Goal: Complete application form: Complete application form

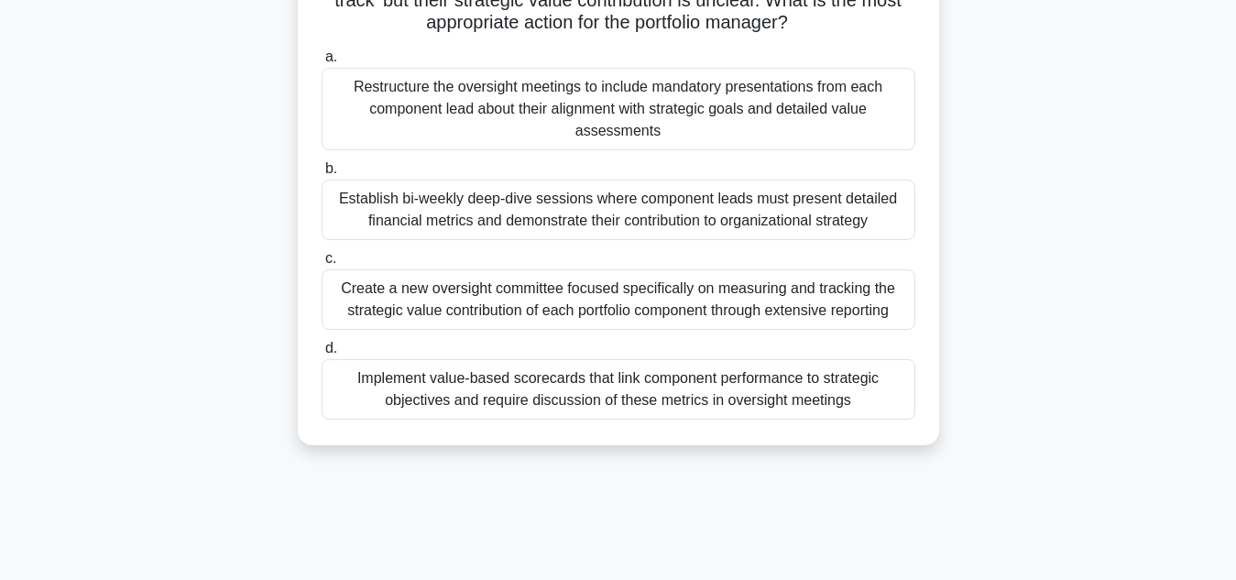
scroll to position [249, 0]
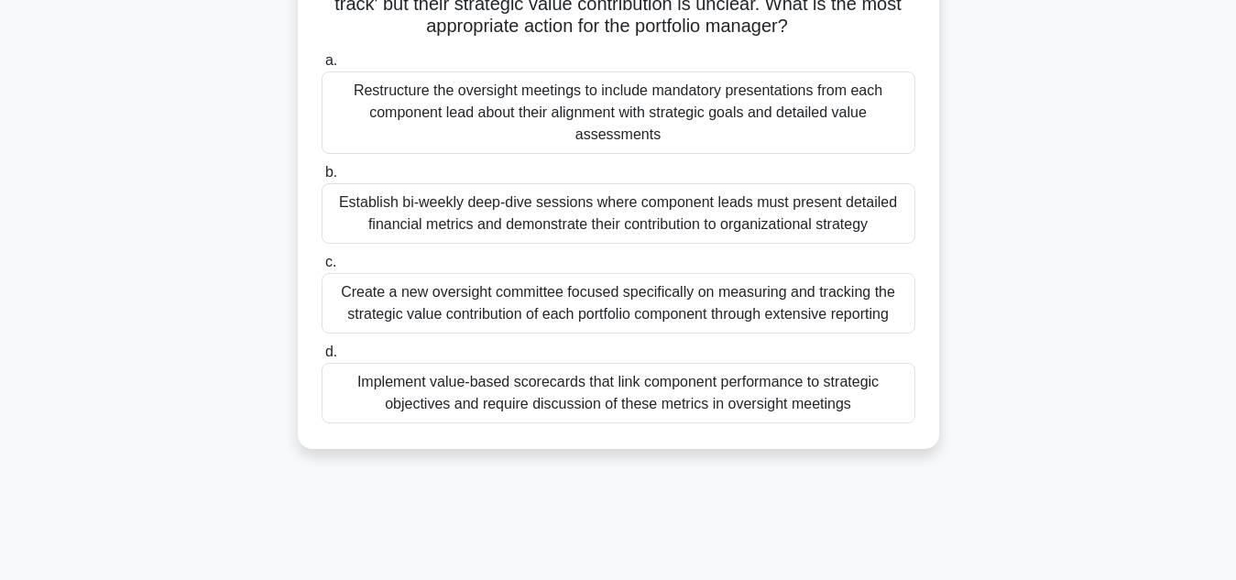
click at [794, 97] on div "Restructure the oversight meetings to include mandatory presentations from each…" at bounding box center [619, 112] width 594 height 82
click at [322, 67] on input "a. Restructure the oversight meetings to include mandatory presentations from e…" at bounding box center [322, 61] width 0 height 12
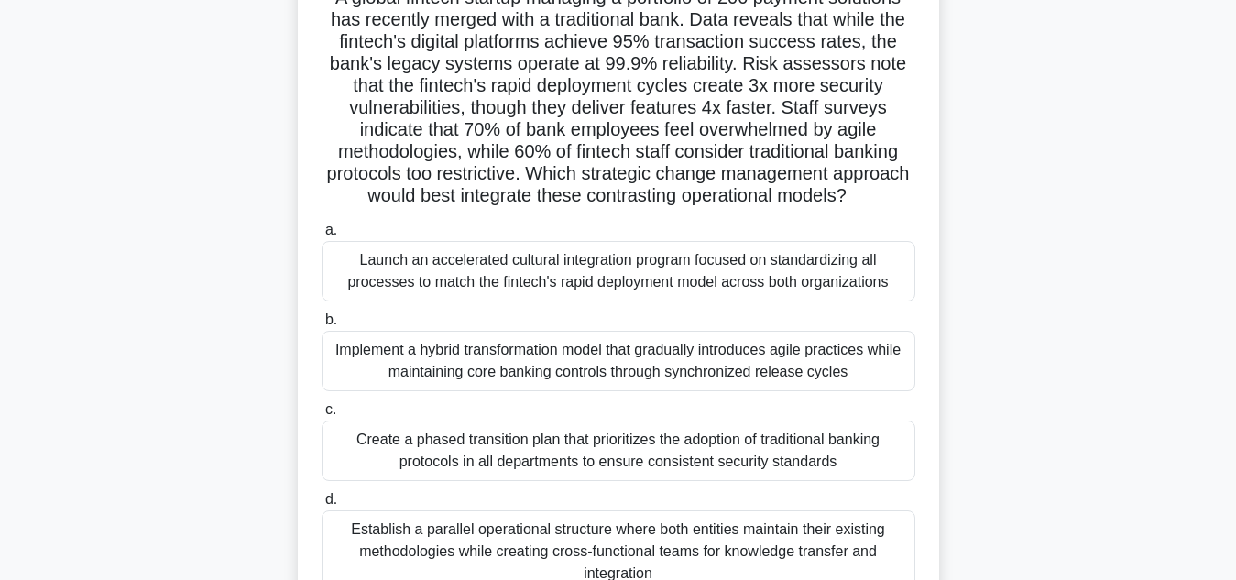
scroll to position [163, 0]
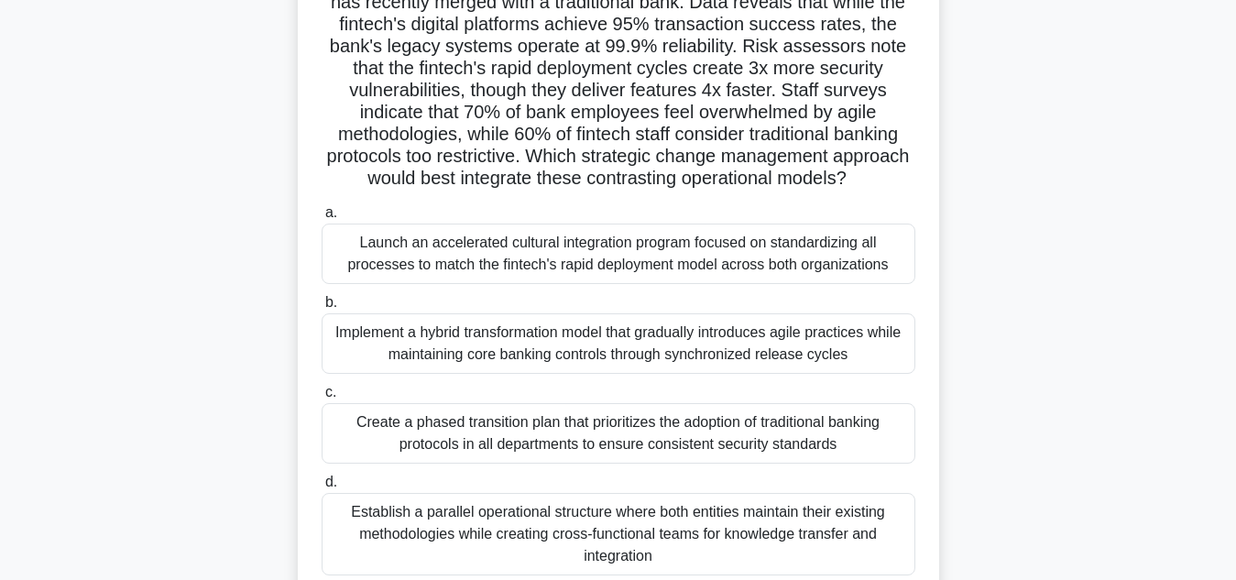
click at [774, 453] on div "Create a phased transition plan that prioritizes the adoption of traditional ba…" at bounding box center [619, 433] width 594 height 60
click at [322, 399] on input "c. Create a phased transition plan that prioritizes the adoption of traditional…" at bounding box center [322, 393] width 0 height 12
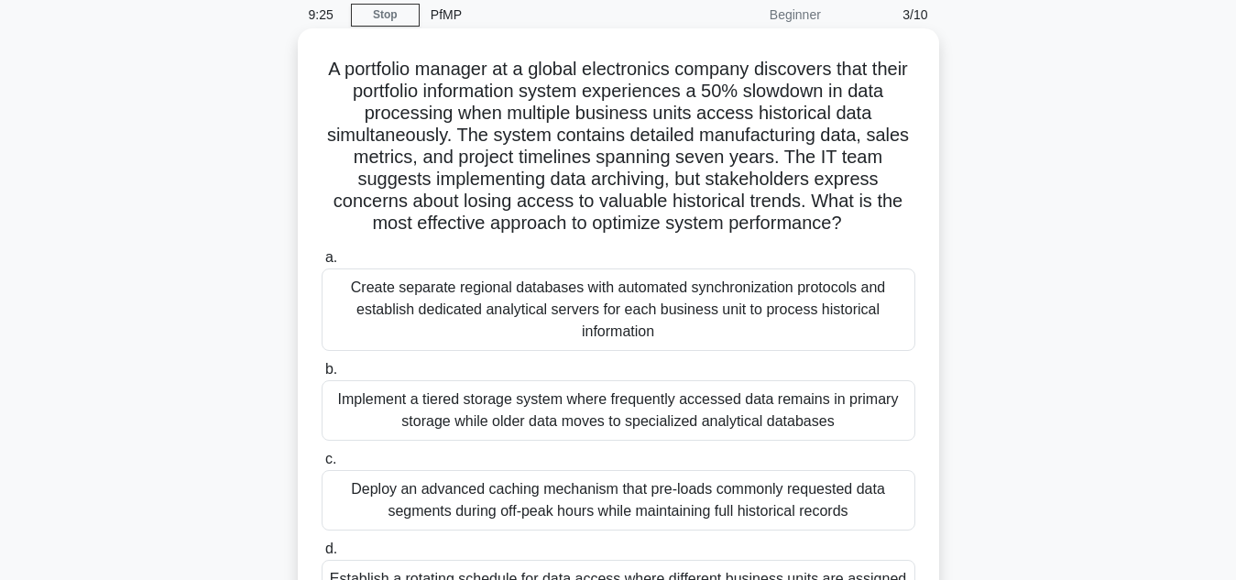
scroll to position [0, 0]
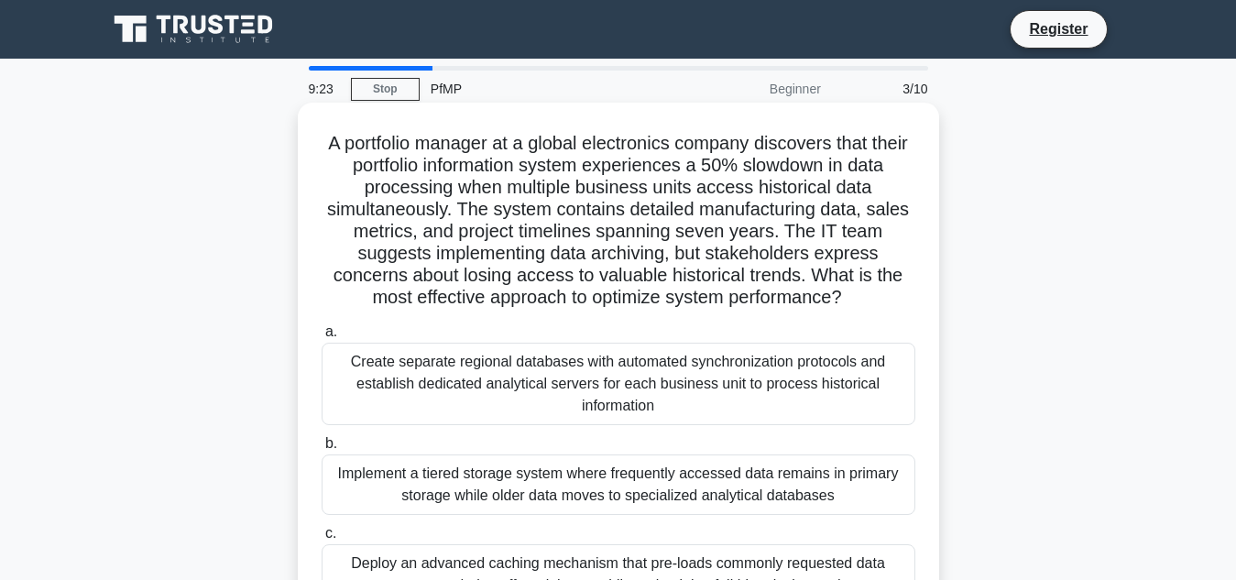
click at [699, 407] on div "Create separate regional databases with automated synchronization protocols and…" at bounding box center [619, 384] width 594 height 82
click at [322, 338] on input "a. Create separate regional databases with automated synchronization protocols …" at bounding box center [322, 332] width 0 height 12
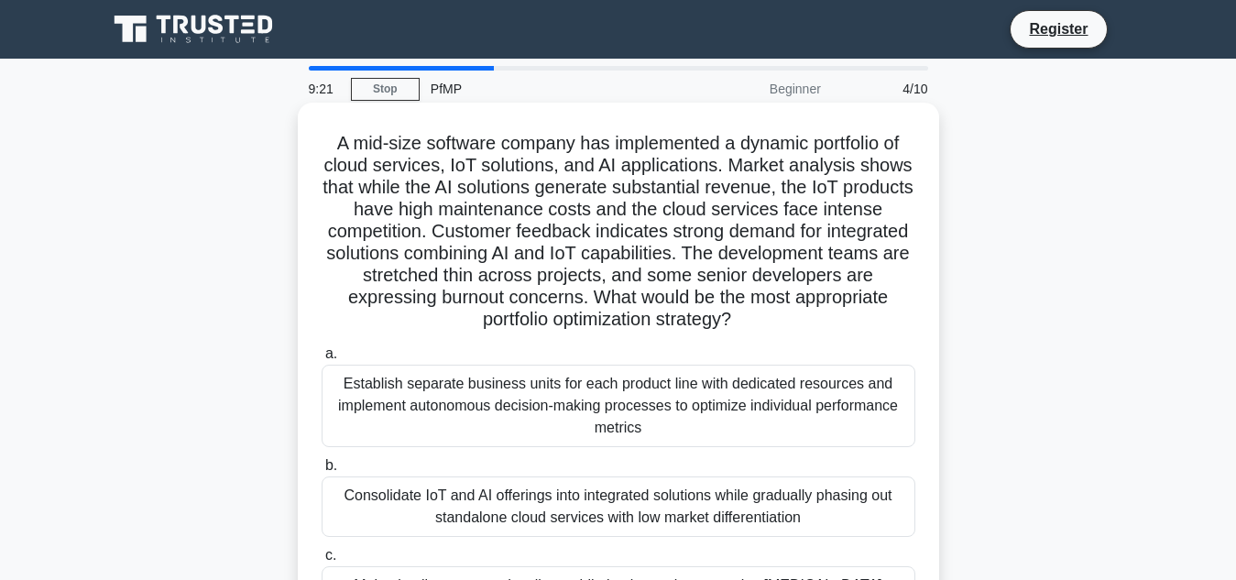
click at [687, 498] on div "Consolidate IoT and AI offerings into integrated solutions while gradually phas…" at bounding box center [619, 507] width 594 height 60
click at [322, 472] on input "b. Consolidate IoT and AI offerings into integrated solutions while gradually p…" at bounding box center [322, 466] width 0 height 12
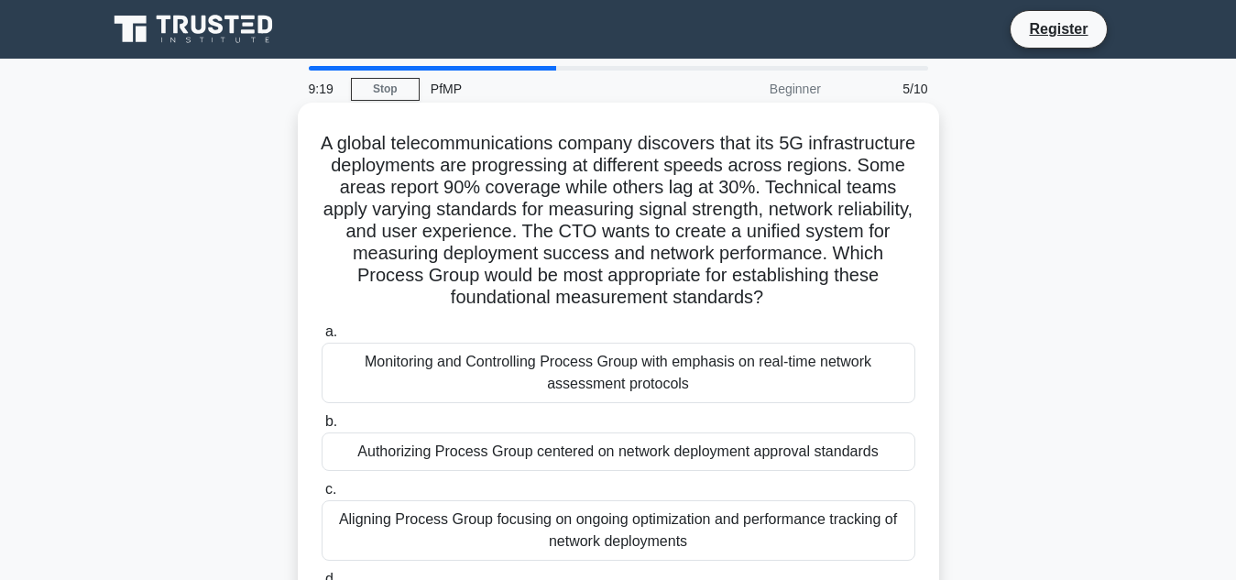
click at [665, 555] on div "Aligning Process Group focusing on ongoing optimization and performance trackin…" at bounding box center [619, 530] width 594 height 60
click at [322, 496] on input "c. Aligning Process Group focusing on ongoing optimization and performance trac…" at bounding box center [322, 490] width 0 height 12
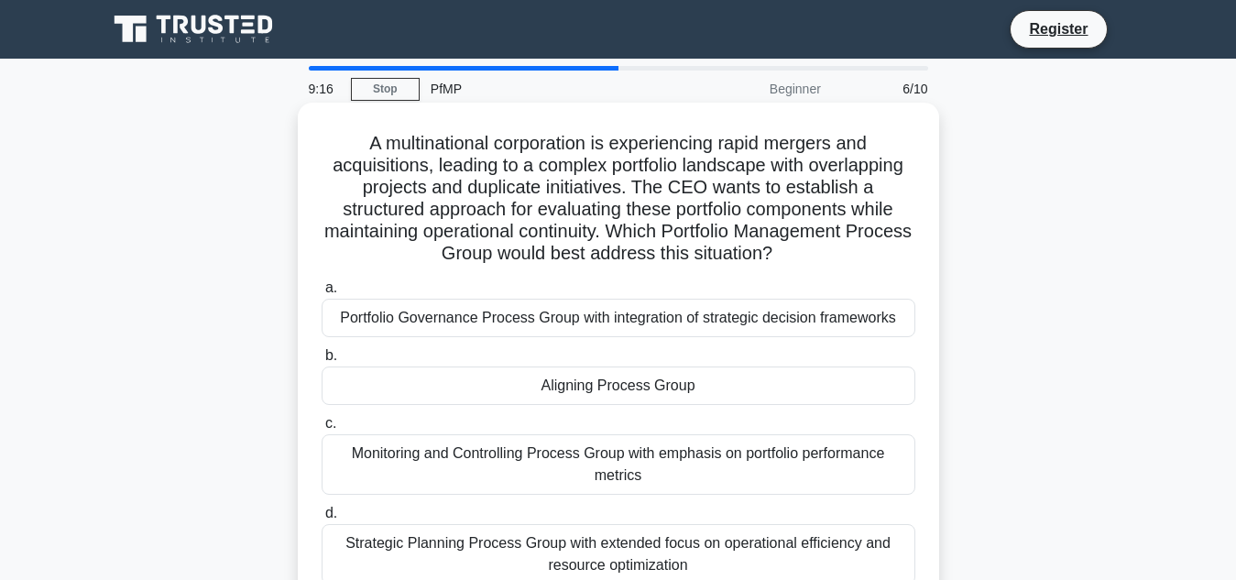
click at [547, 387] on div "Aligning Process Group" at bounding box center [619, 386] width 594 height 38
click at [322, 362] on input "b. Aligning Process Group" at bounding box center [322, 356] width 0 height 12
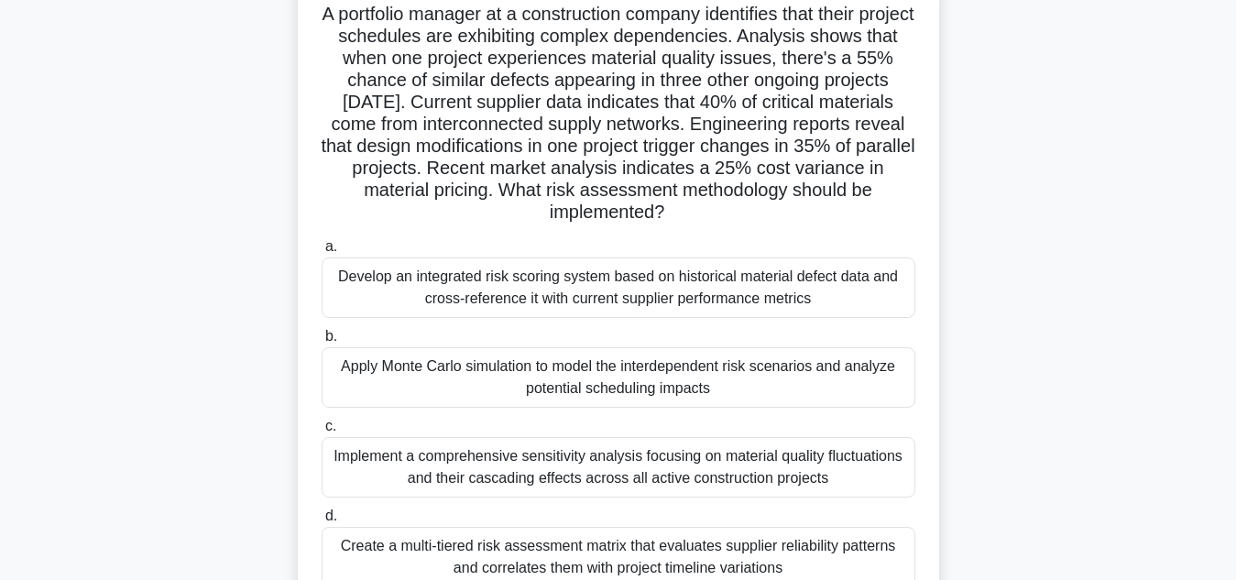
scroll to position [138, 0]
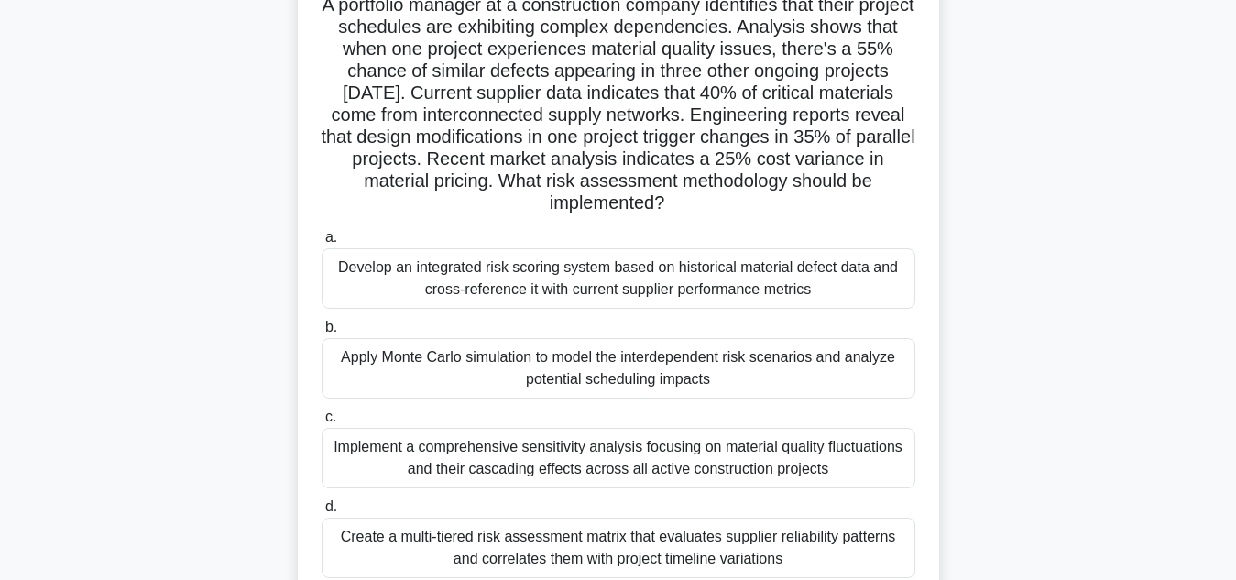
click at [730, 552] on div "Create a multi-tiered risk assessment matrix that evaluates supplier reliabilit…" at bounding box center [619, 548] width 594 height 60
click at [322, 513] on input "d. Create a multi-tiered risk assessment matrix that evaluates supplier reliabi…" at bounding box center [322, 507] width 0 height 12
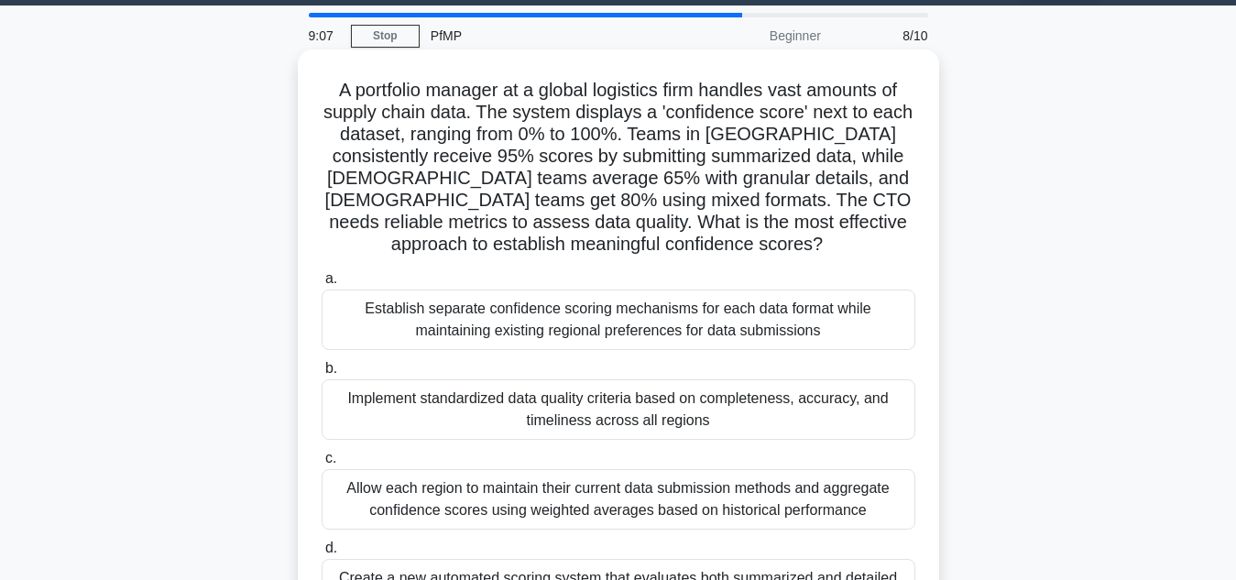
scroll to position [0, 0]
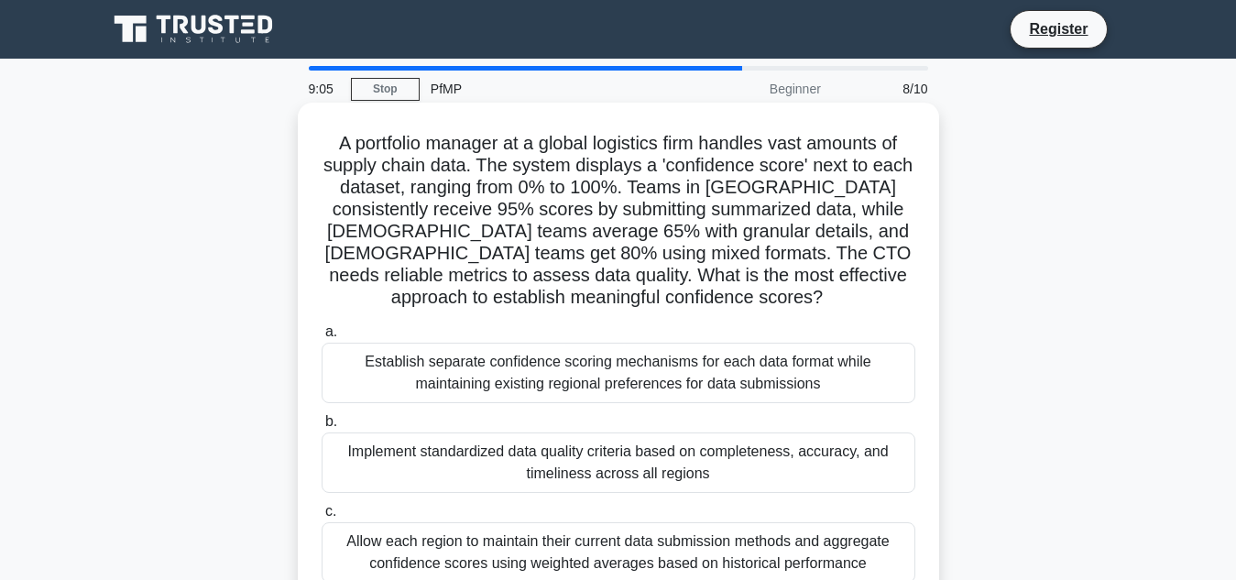
click at [652, 449] on div "Implement standardized data quality criteria based on completeness, accuracy, a…" at bounding box center [619, 463] width 594 height 60
click at [322, 428] on input "b. Implement standardized data quality criteria based on completeness, accuracy…" at bounding box center [322, 422] width 0 height 12
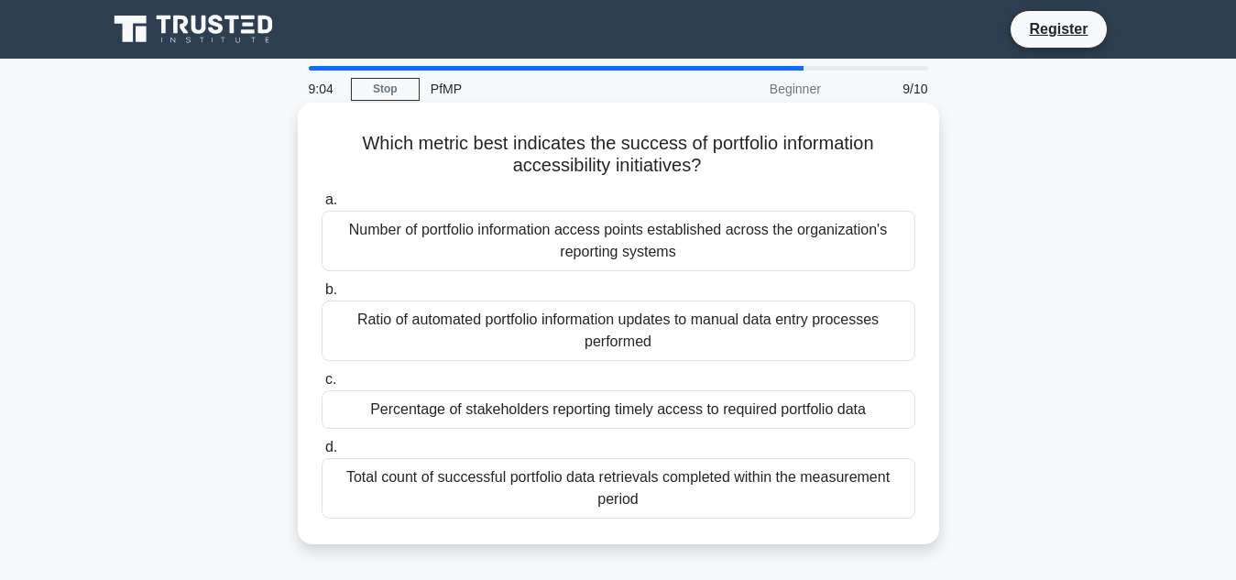
click at [633, 480] on div "Total count of successful portfolio data retrievals completed within the measur…" at bounding box center [619, 488] width 594 height 60
click at [322, 454] on input "d. Total count of successful portfolio data retrievals completed within the mea…" at bounding box center [322, 448] width 0 height 12
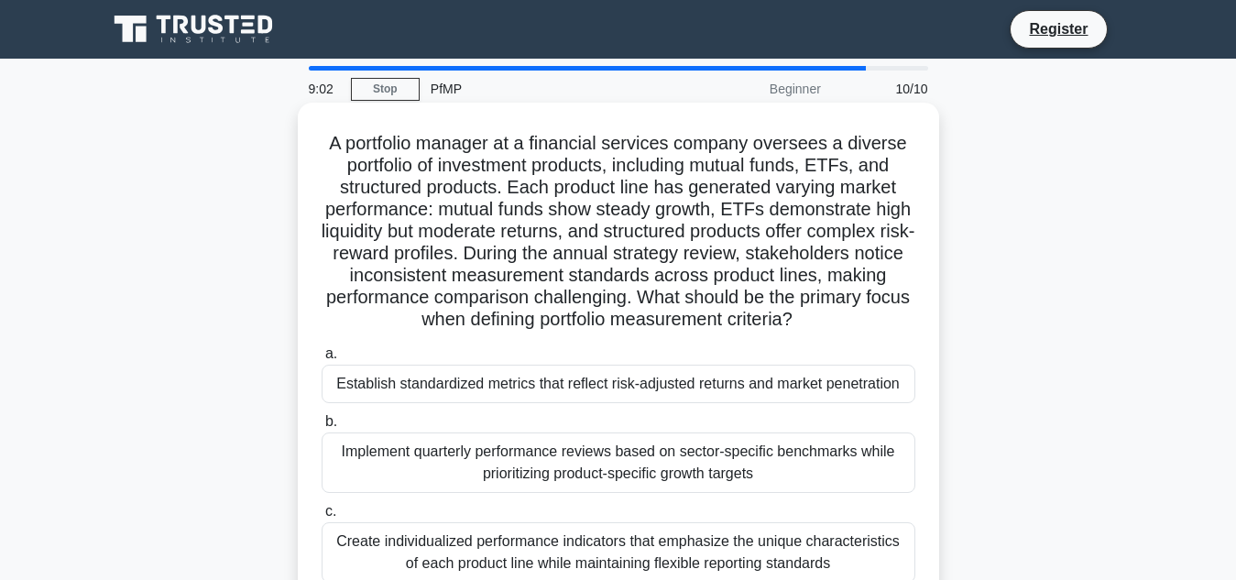
click at [609, 403] on div "Establish standardized metrics that reflect risk-adjusted returns and market pe…" at bounding box center [619, 384] width 594 height 38
click at [322, 360] on input "a. Establish standardized metrics that reflect risk-adjusted returns and market…" at bounding box center [322, 354] width 0 height 12
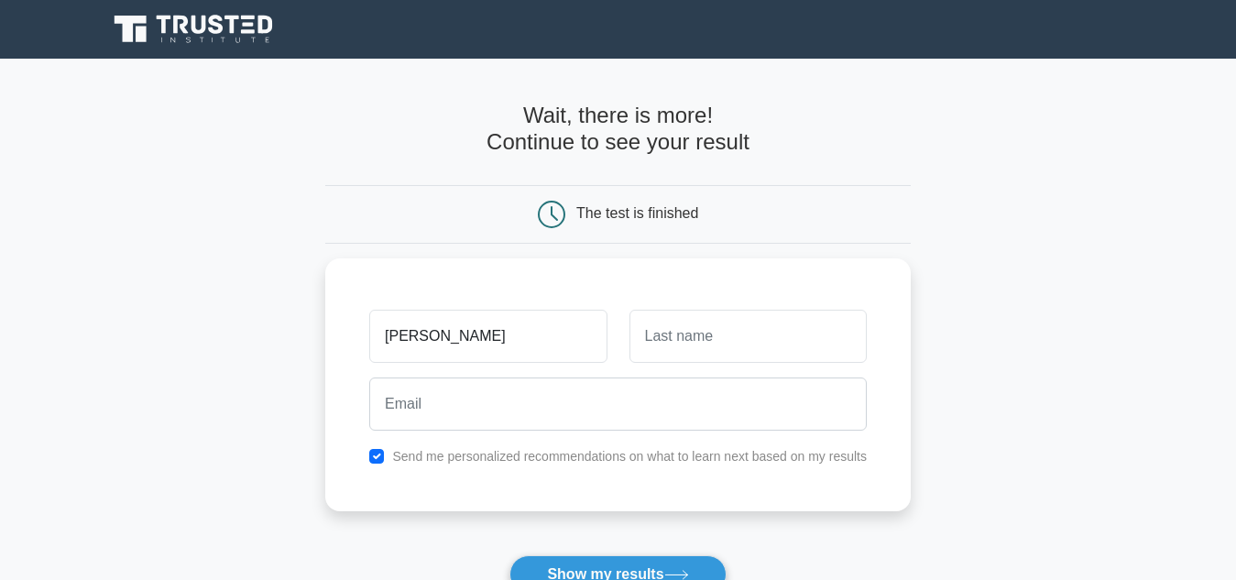
type input "[PERSON_NAME]"
click at [510, 555] on button "Show my results" at bounding box center [618, 574] width 216 height 38
type input "dupont"
click at [510, 555] on button "Show my results" at bounding box center [618, 574] width 216 height 38
click at [605, 465] on div "[PERSON_NAME] du Send me personalized recommendations on what to learn next bas…" at bounding box center [618, 380] width 586 height 253
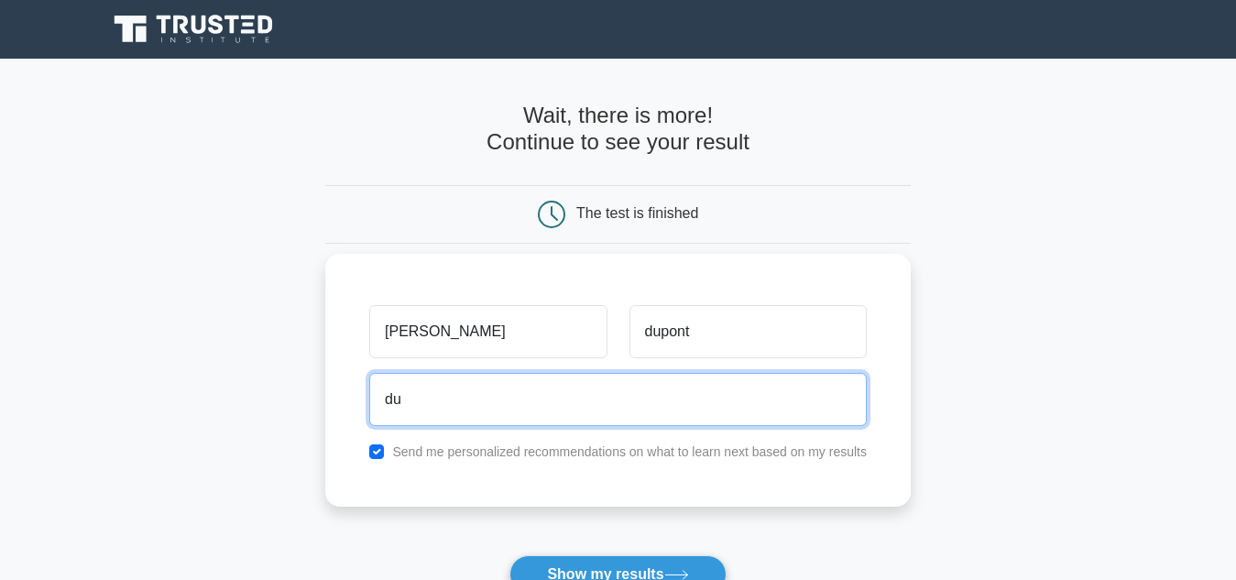
click at [515, 400] on input "du" at bounding box center [618, 399] width 498 height 53
click at [444, 413] on input "du" at bounding box center [618, 399] width 498 height 53
type input "d"
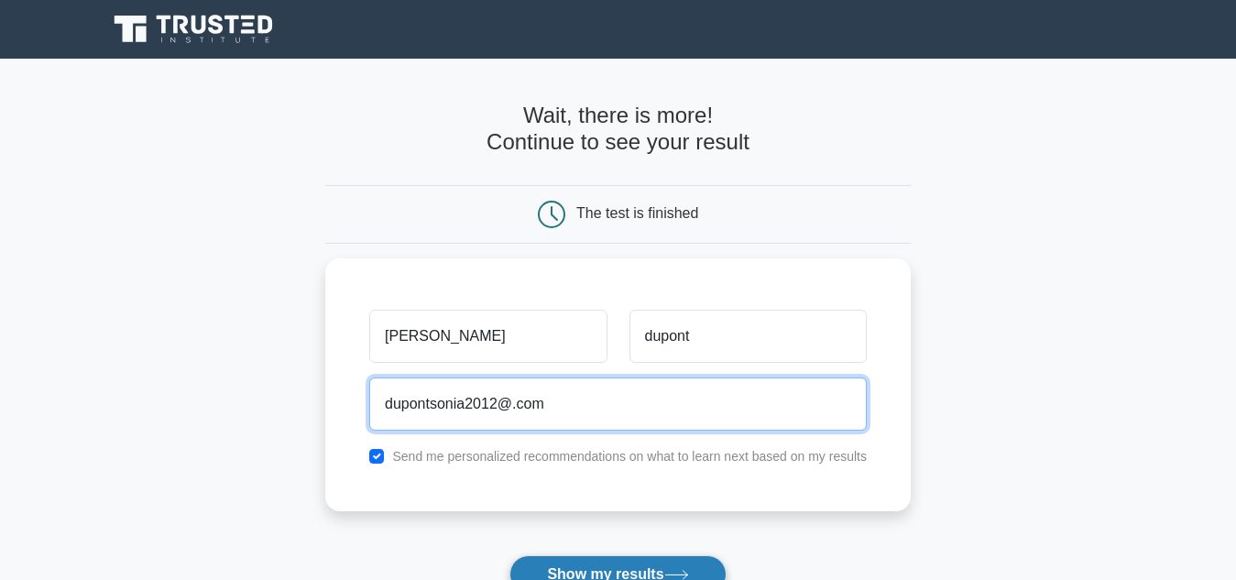
type input "dupontsonia2012@.com"
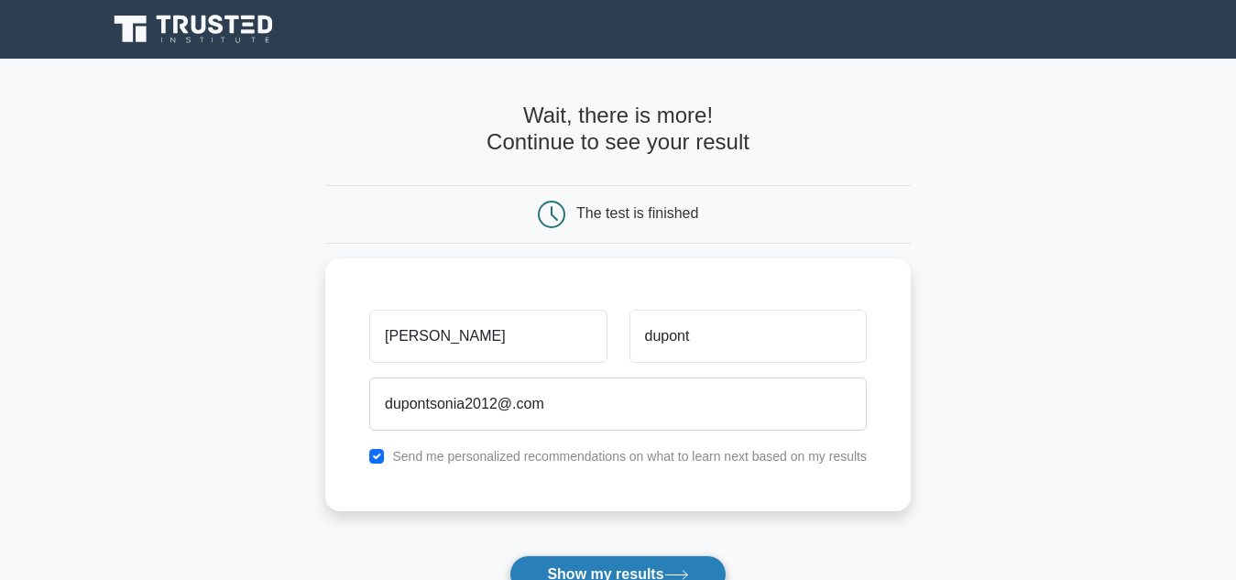
click at [651, 571] on button "Show my results" at bounding box center [618, 574] width 216 height 38
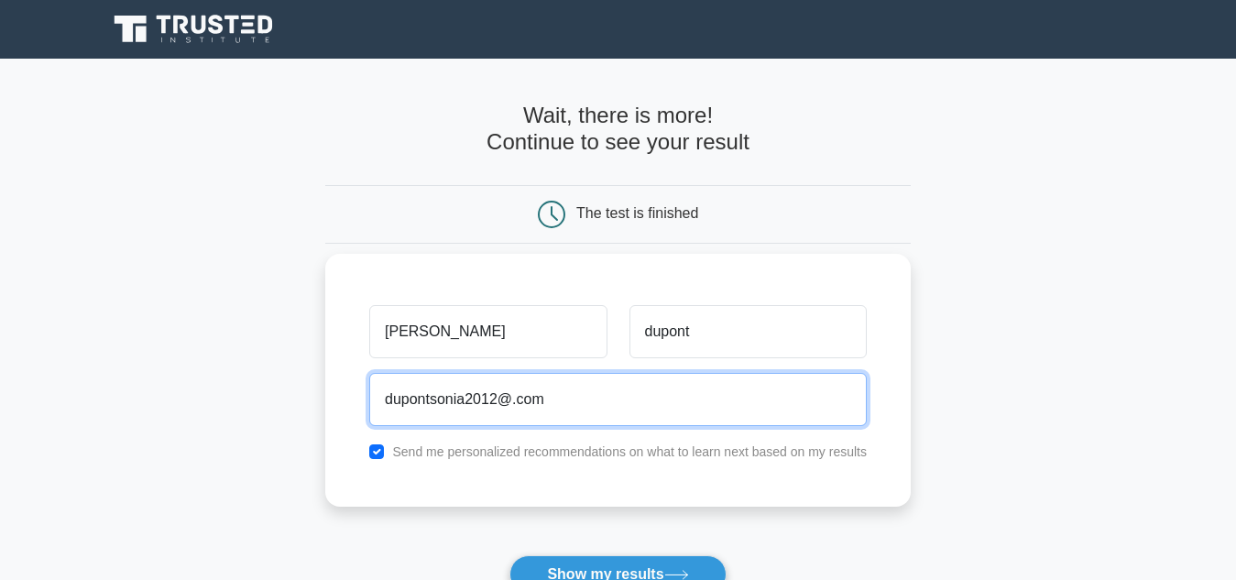
click at [510, 555] on button "Show my results" at bounding box center [618, 574] width 216 height 38
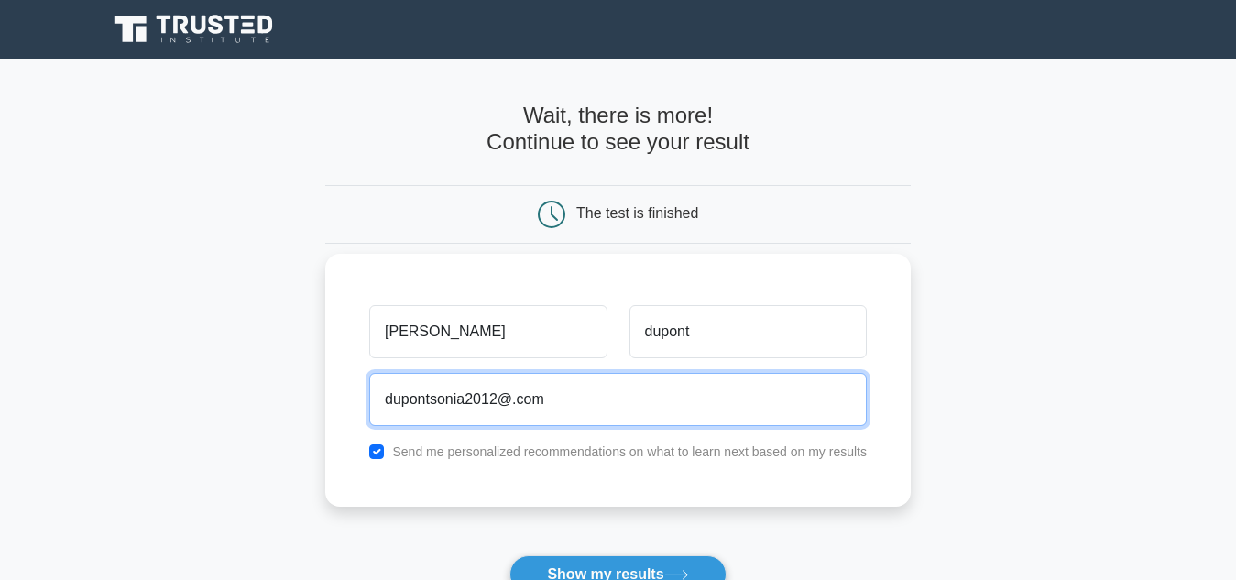
click at [510, 555] on button "Show my results" at bounding box center [618, 574] width 216 height 38
